Goal: Task Accomplishment & Management: Use online tool/utility

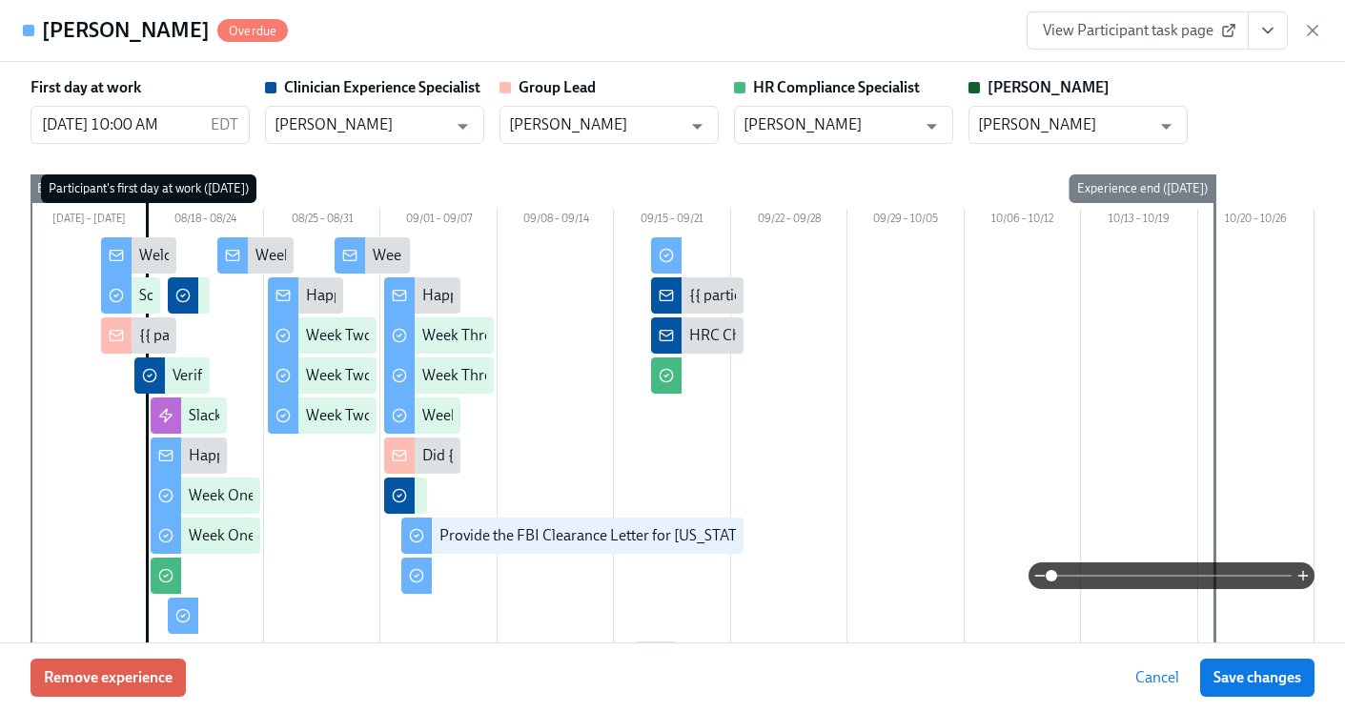
scroll to position [0, 28227]
click at [1313, 32] on icon "button" at bounding box center [1312, 30] width 19 height 19
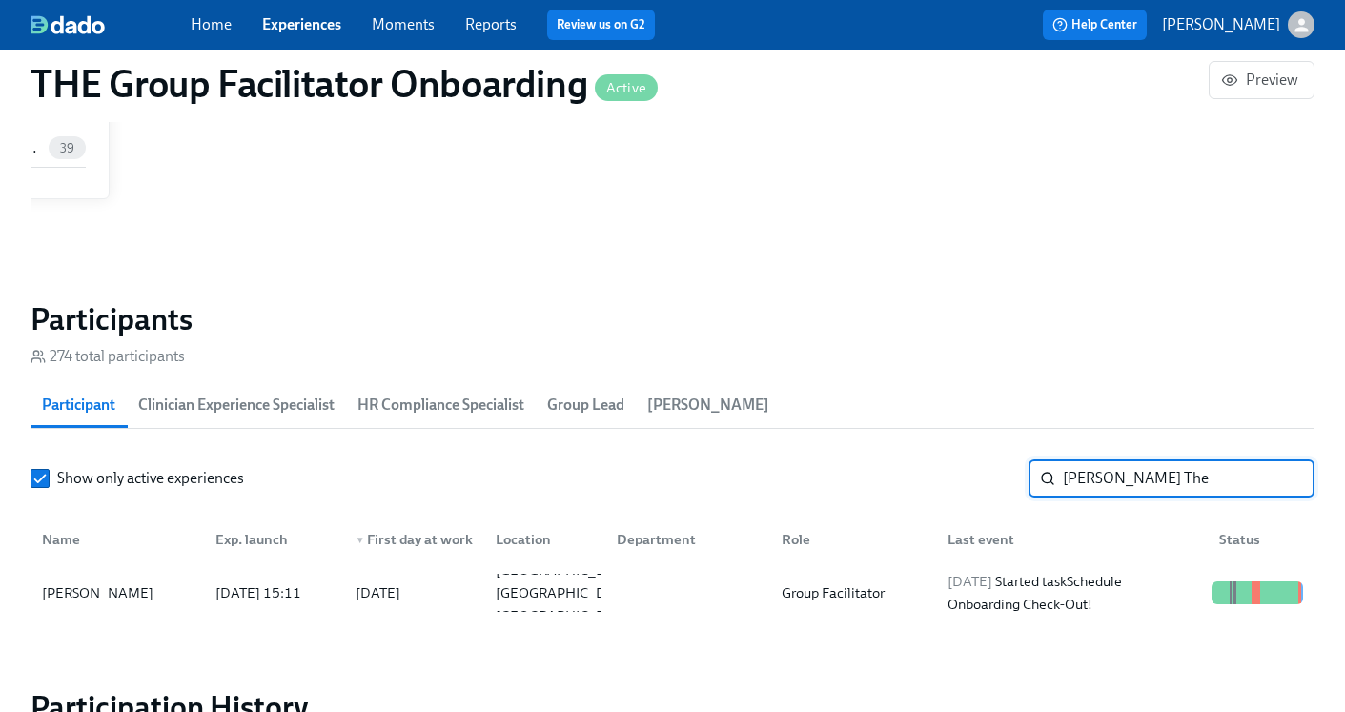
drag, startPoint x: 1161, startPoint y: 480, endPoint x: 971, endPoint y: 461, distance: 191.6
click at [971, 461] on div "Show only active experiences [PERSON_NAME] The ​" at bounding box center [673, 479] width 1284 height 38
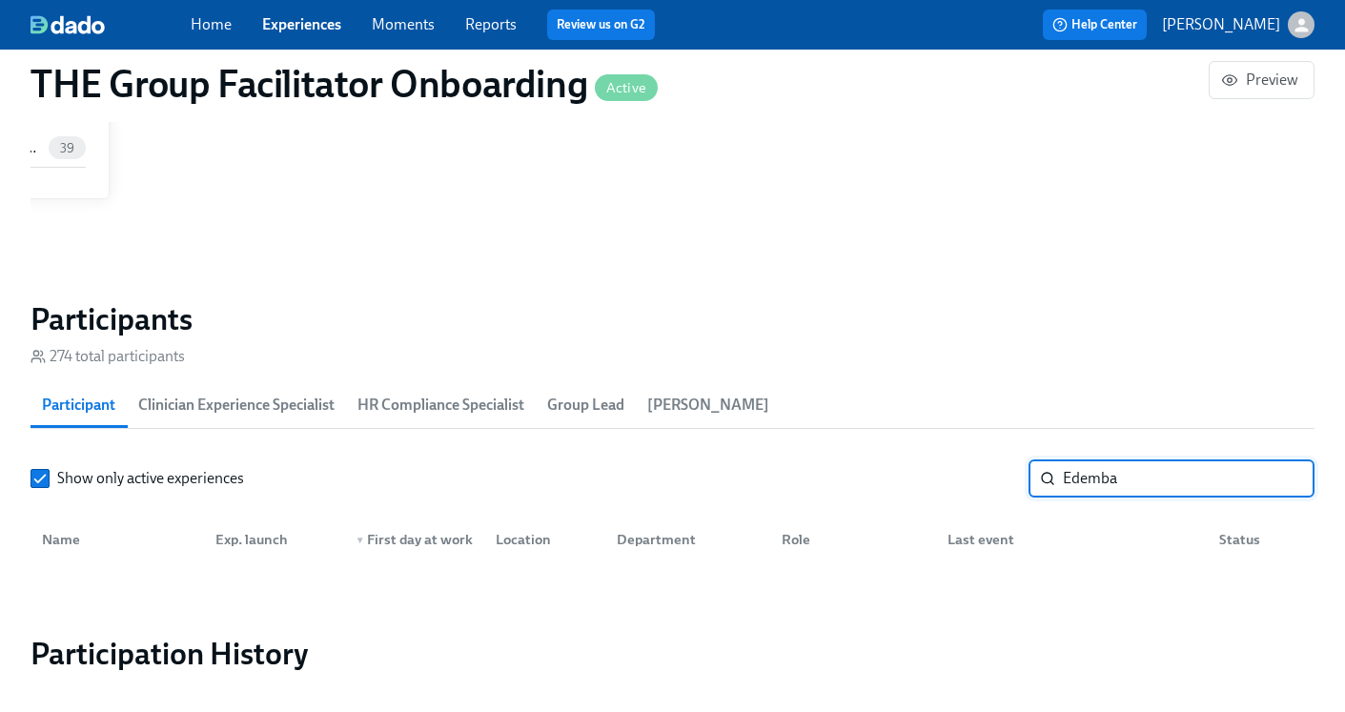
type input "Edemba"
click at [298, 30] on link "Experiences" at bounding box center [301, 24] width 79 height 18
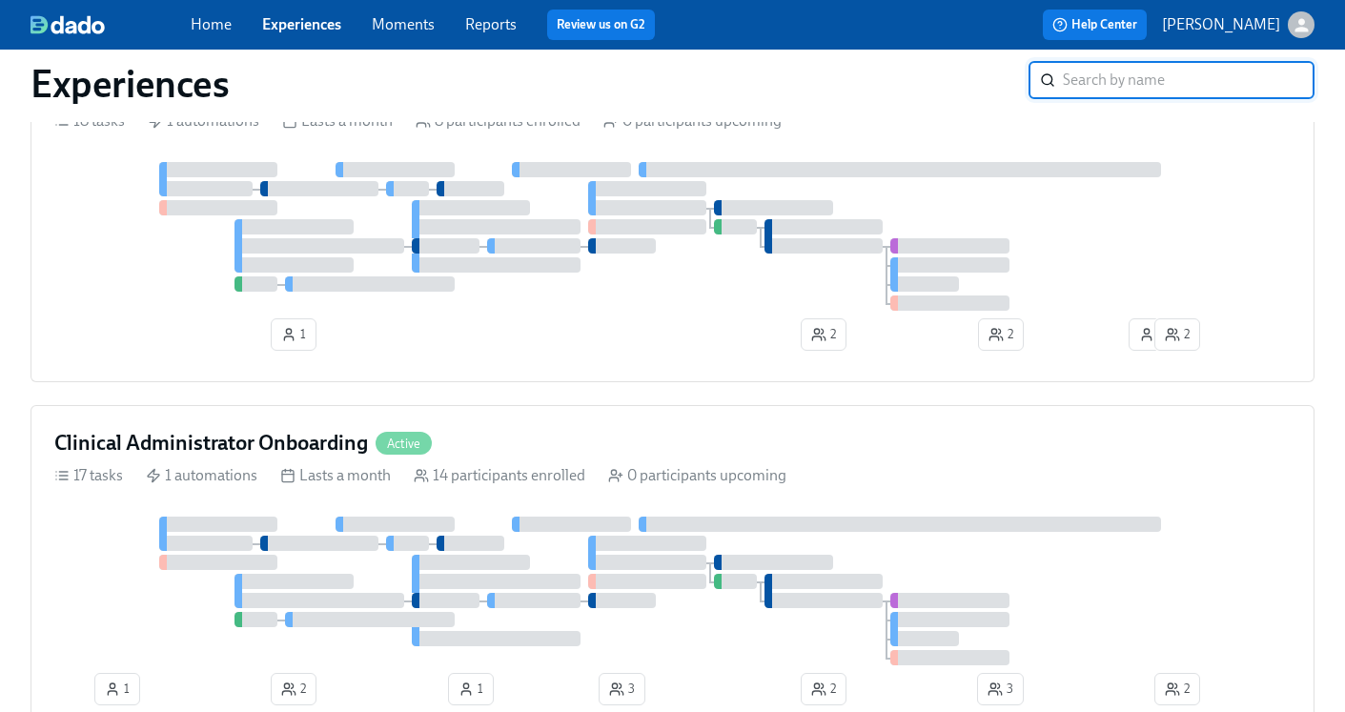
scroll to position [1029, 0]
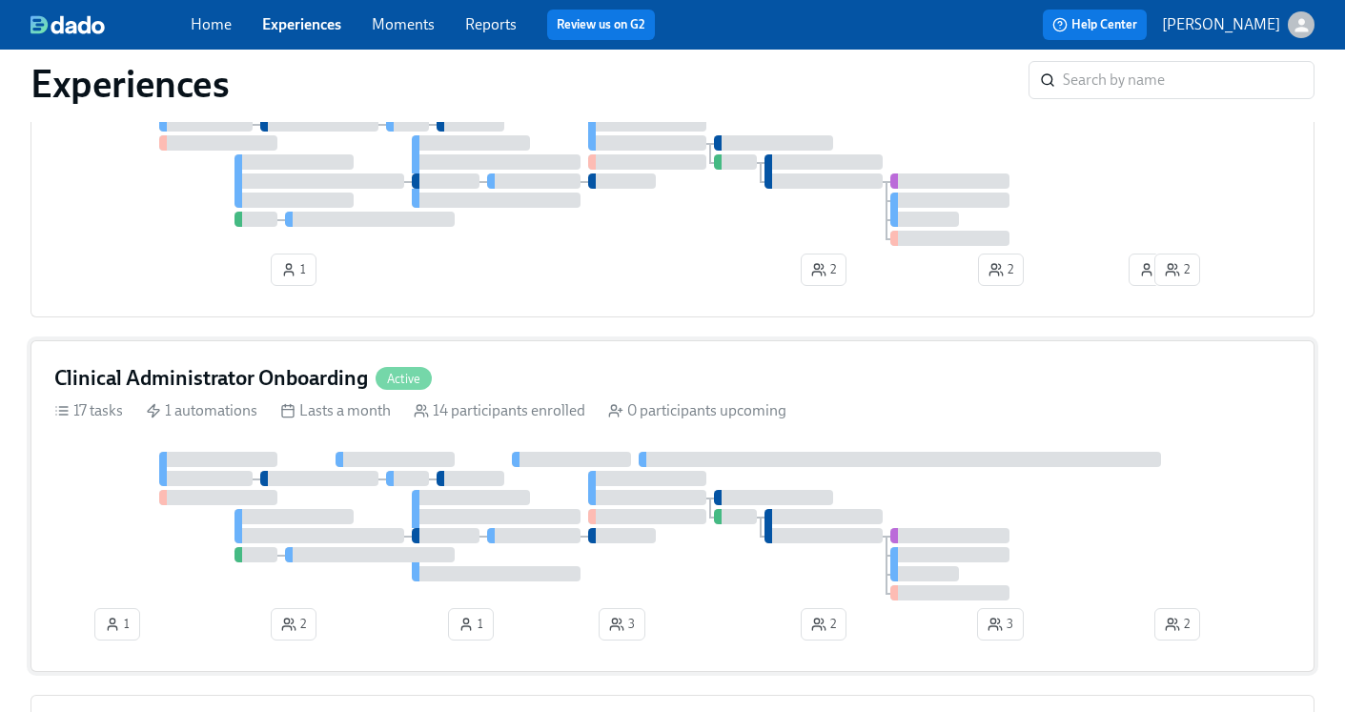
click at [217, 381] on h4 "Clinical Administrator Onboarding" at bounding box center [211, 378] width 314 height 29
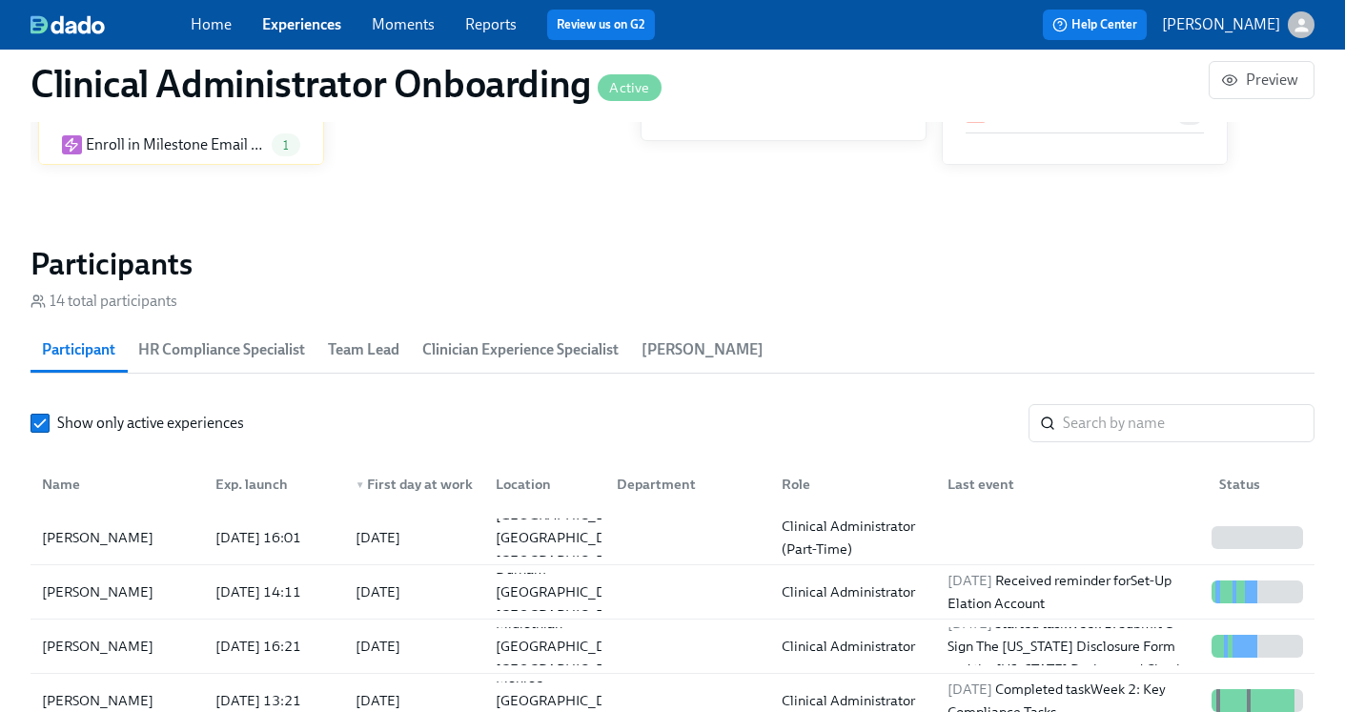
scroll to position [1649, 0]
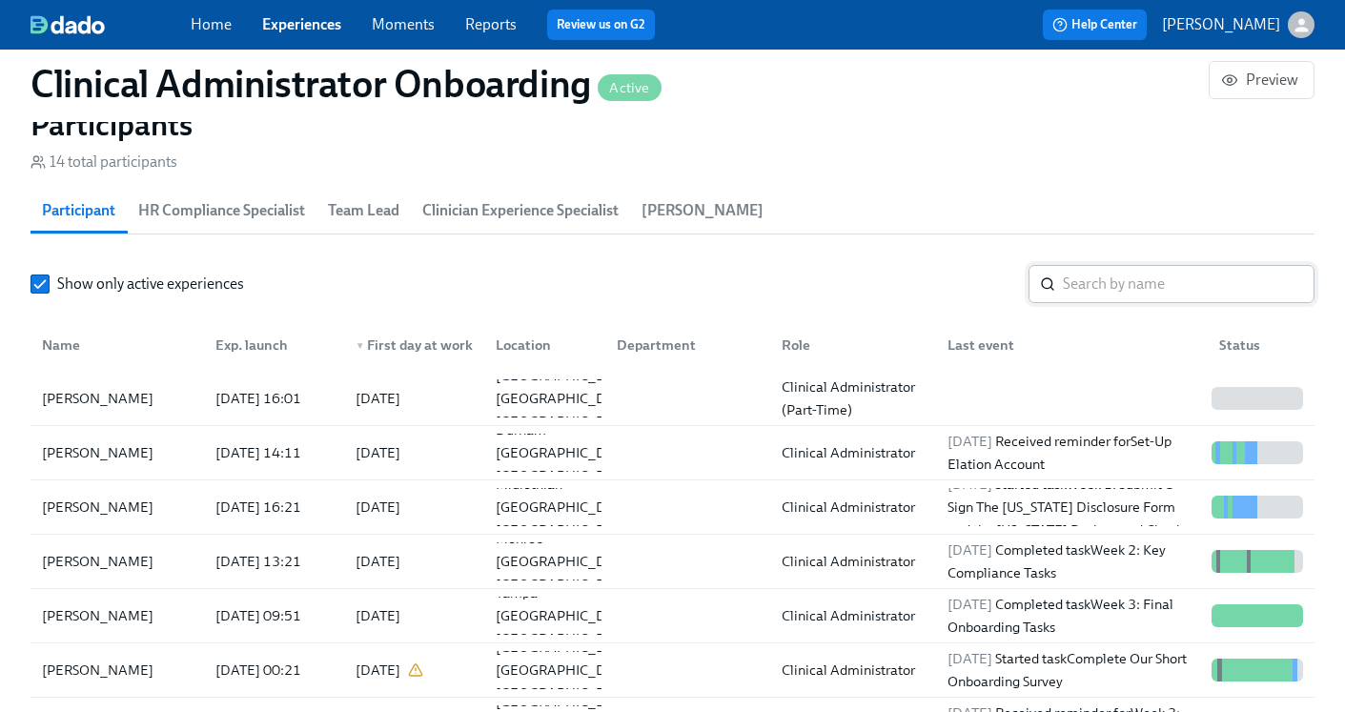
click at [1185, 293] on input "search" at bounding box center [1189, 284] width 252 height 38
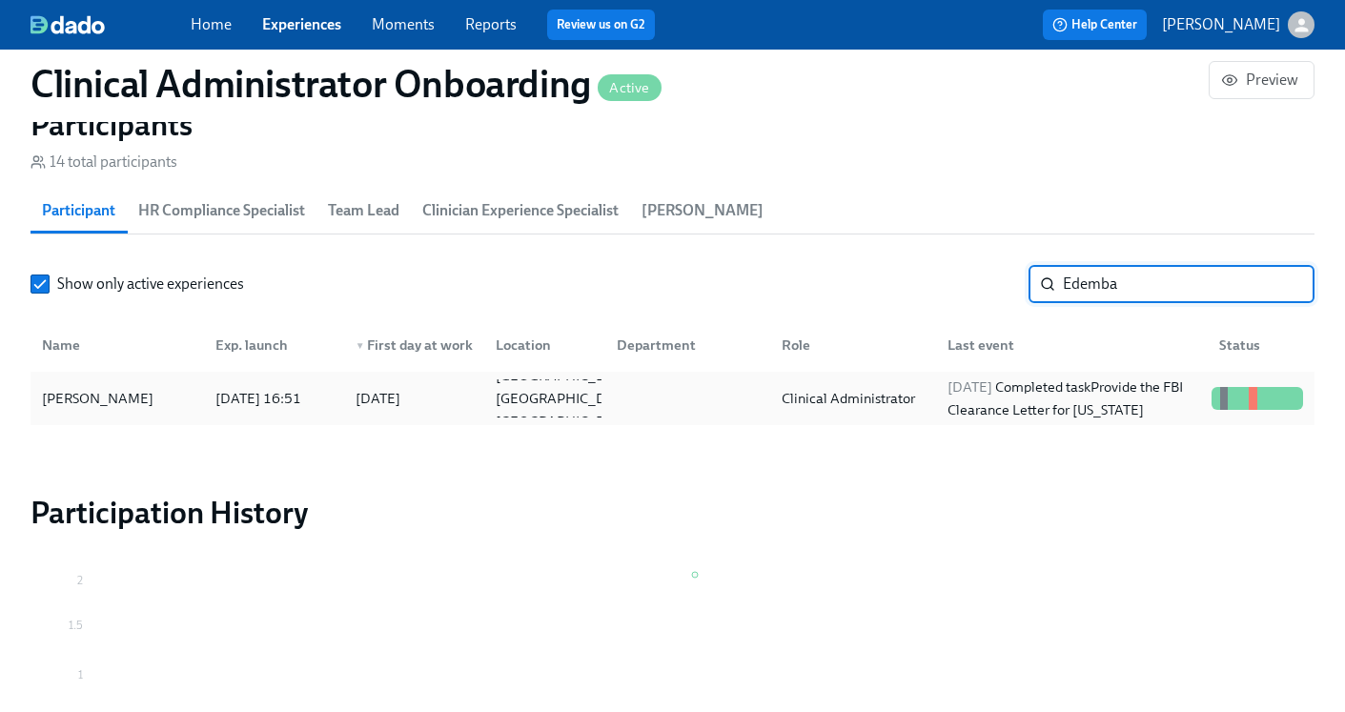
type input "Edemba"
click at [958, 402] on div "[DATE] Completed task Provide the FBI Clearance Letter for [US_STATE]" at bounding box center [1072, 399] width 264 height 46
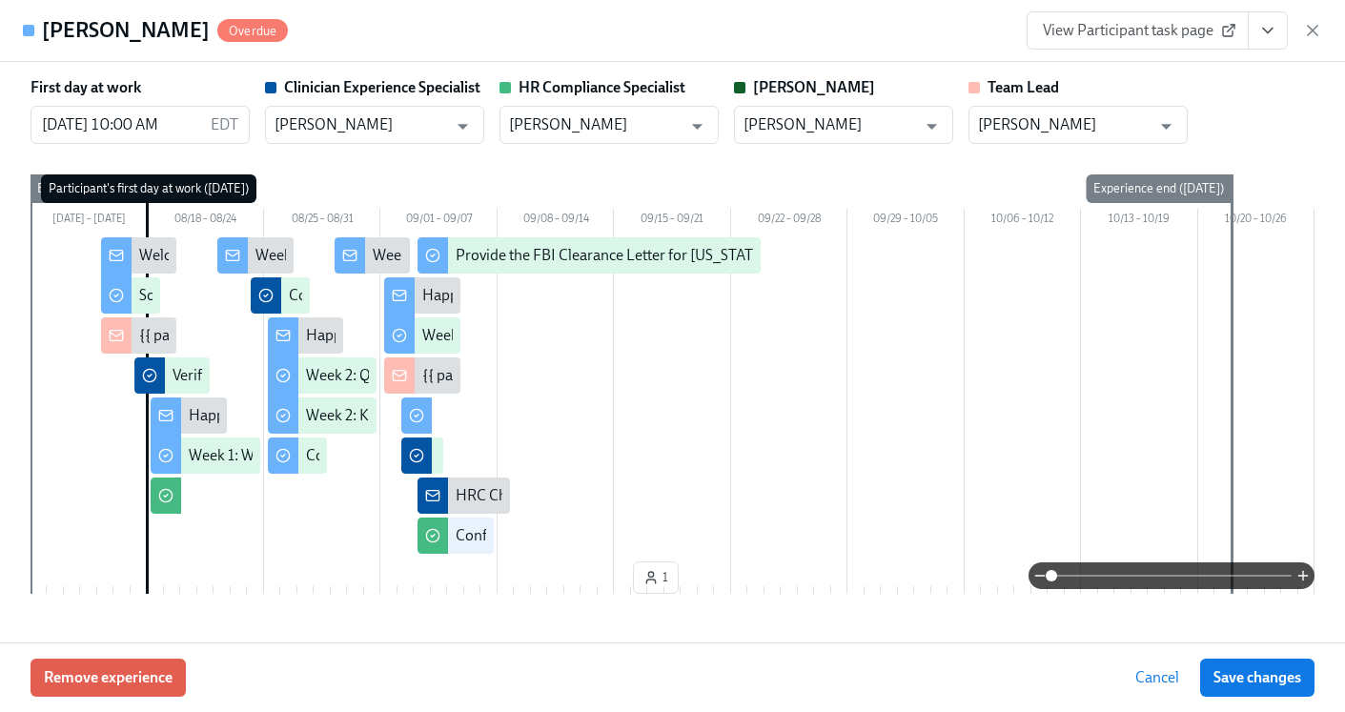
click at [1272, 31] on icon "View task page" at bounding box center [1268, 30] width 19 height 19
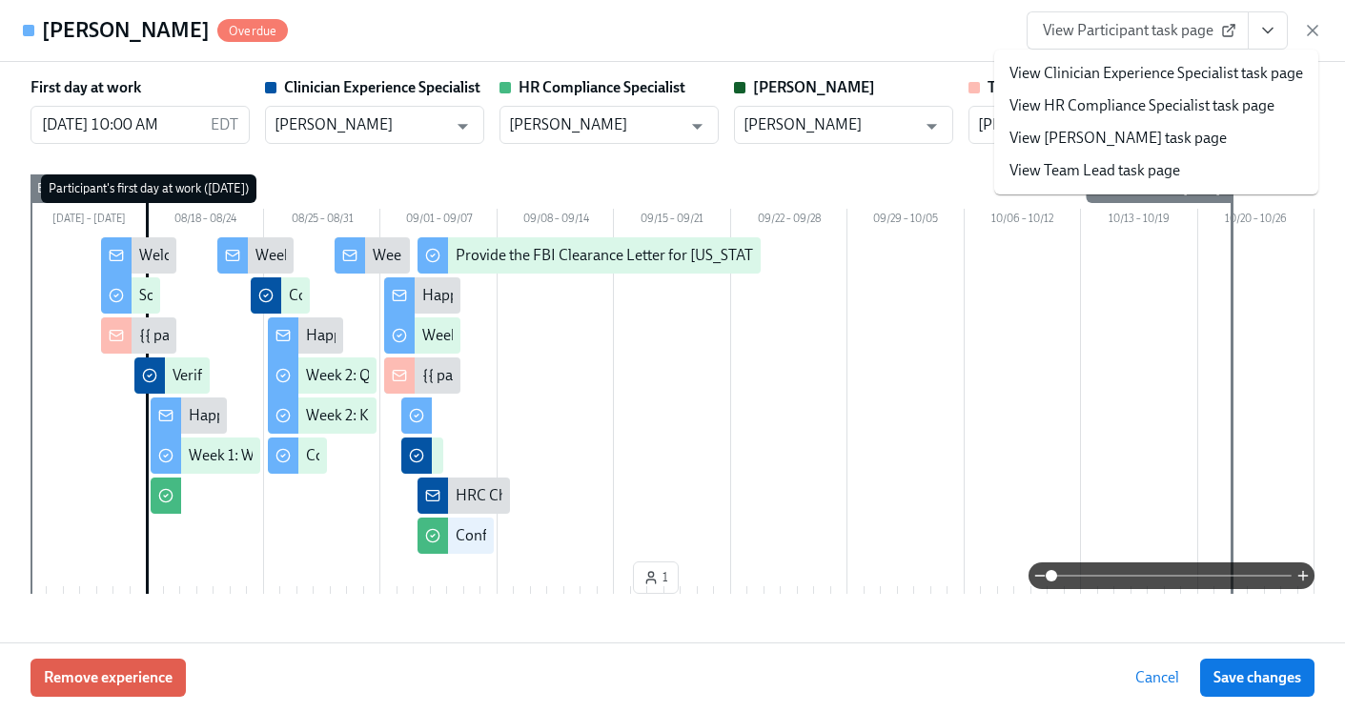
click at [1178, 111] on link "View HR Compliance Specialist task page" at bounding box center [1142, 105] width 265 height 21
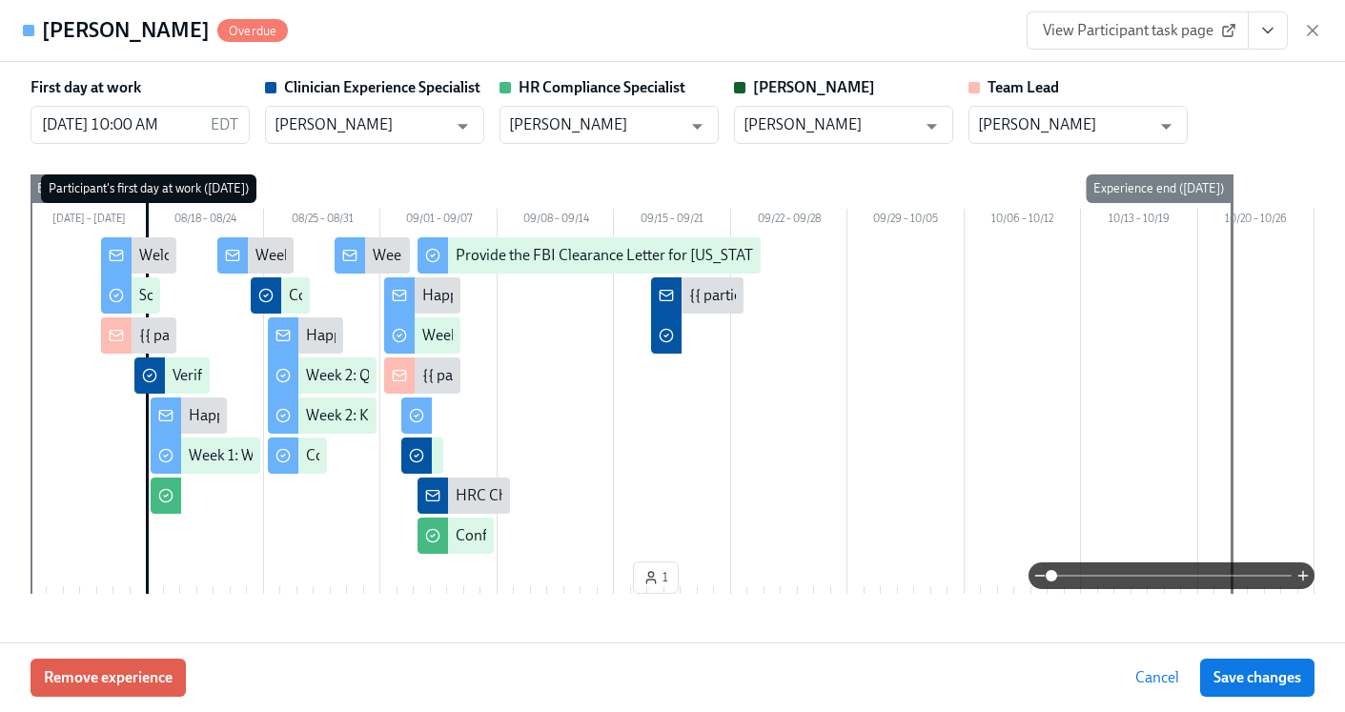
scroll to position [0, 12259]
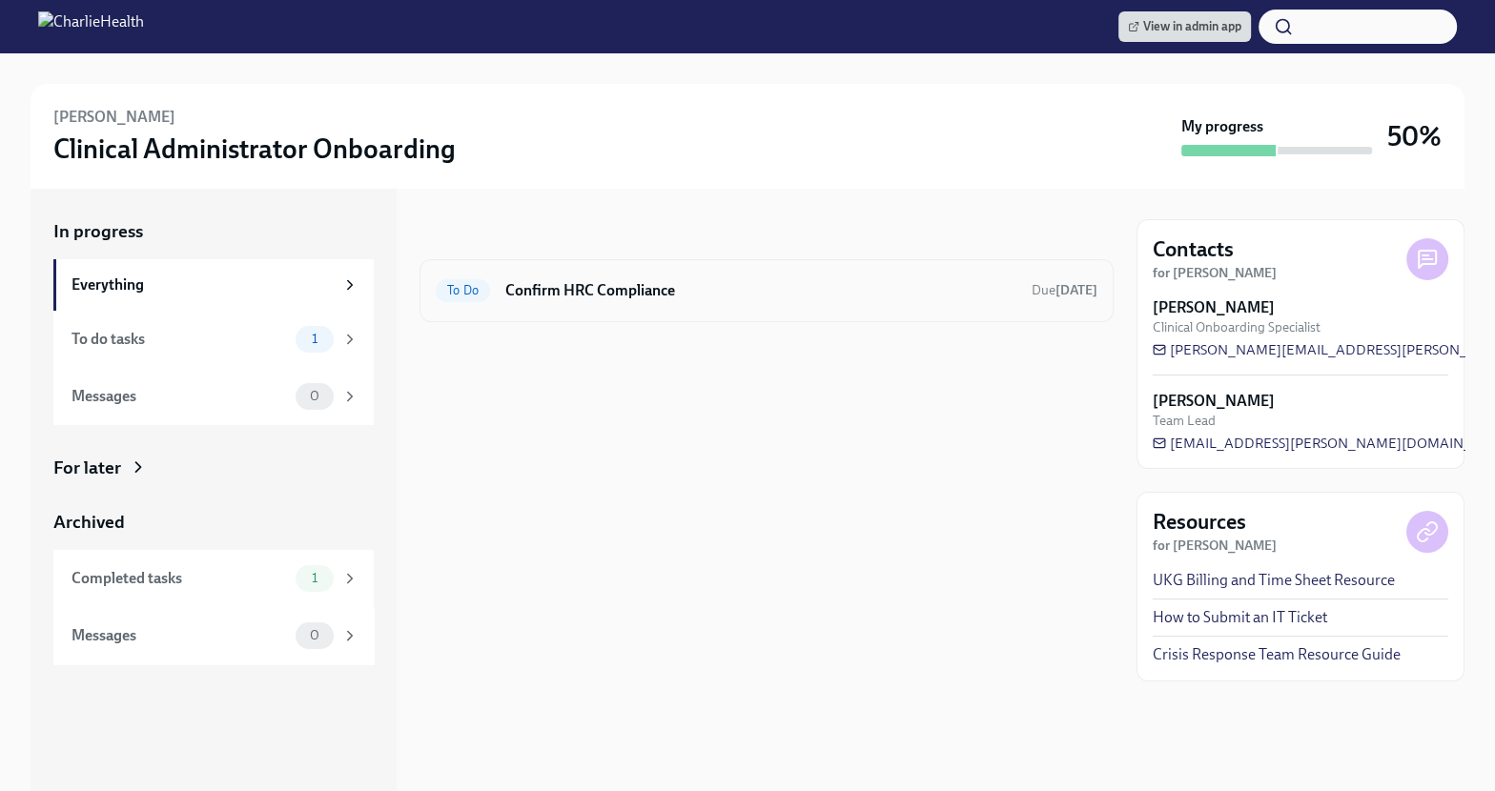
click at [838, 293] on h6 "Confirm HRC Compliance" at bounding box center [760, 290] width 511 height 21
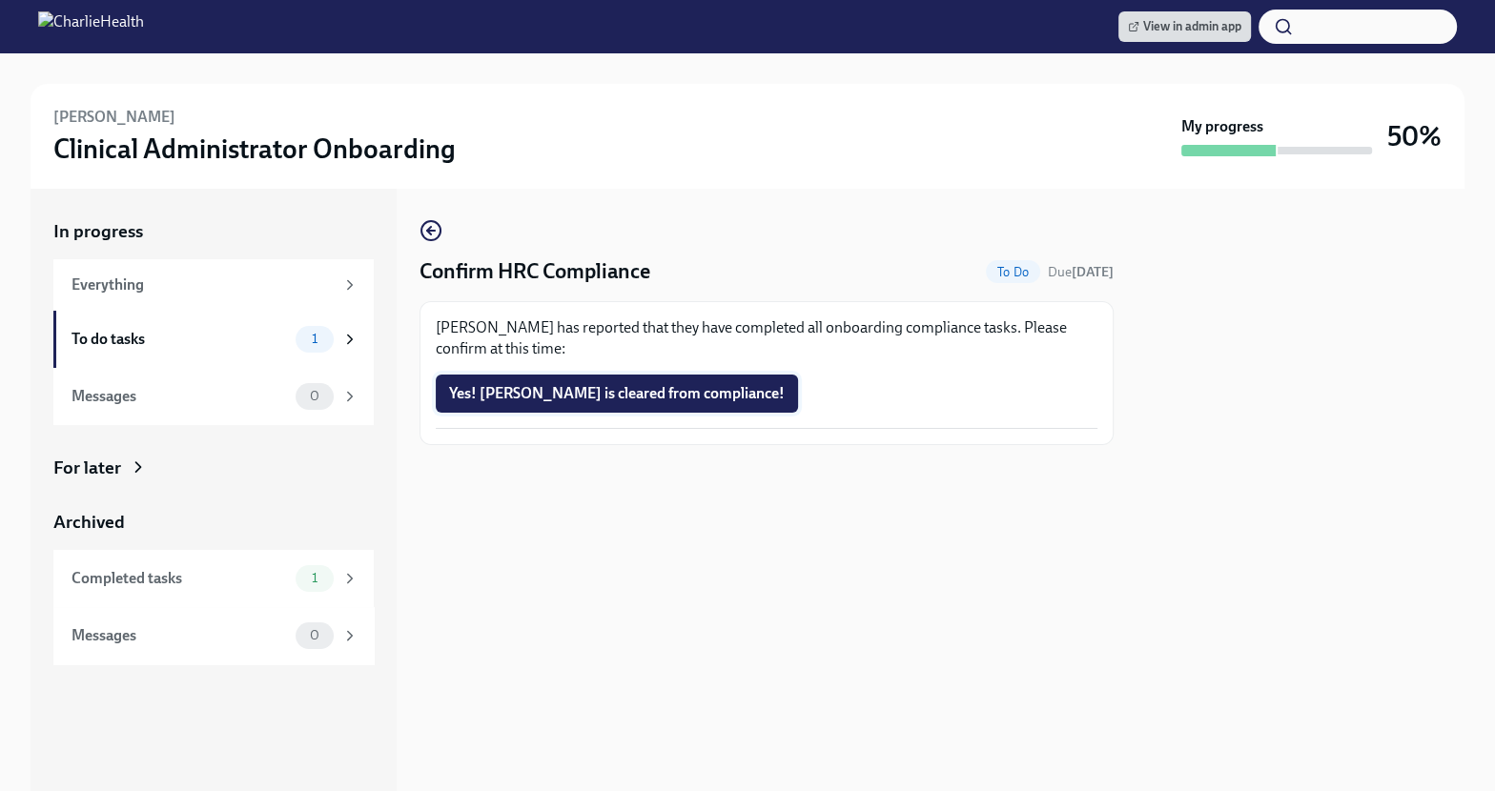
click at [564, 411] on button "Yes! Desiree is cleared from compliance!" at bounding box center [617, 394] width 362 height 38
